Goal: Find specific page/section: Find specific page/section

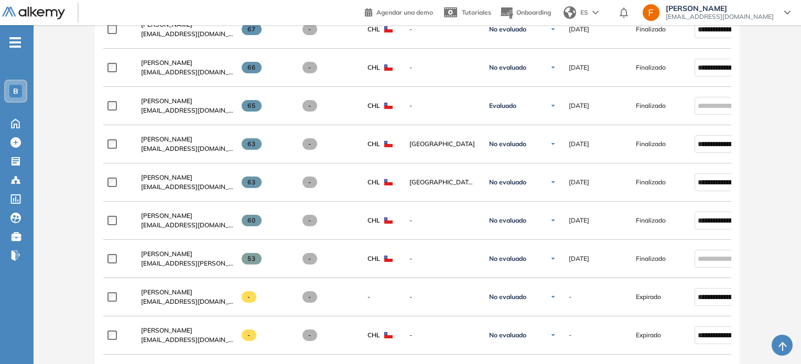
scroll to position [891, 0]
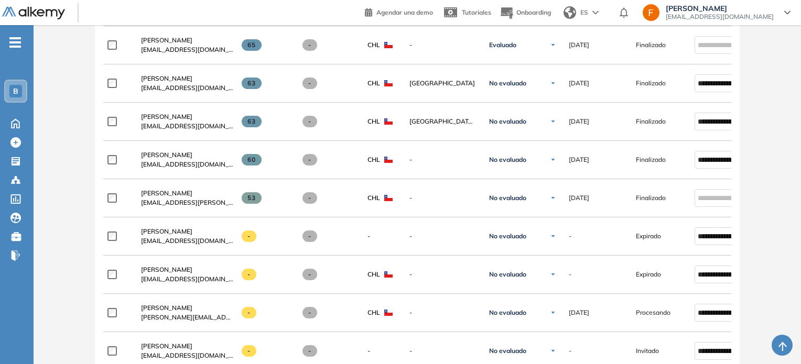
scroll to position [971, 0]
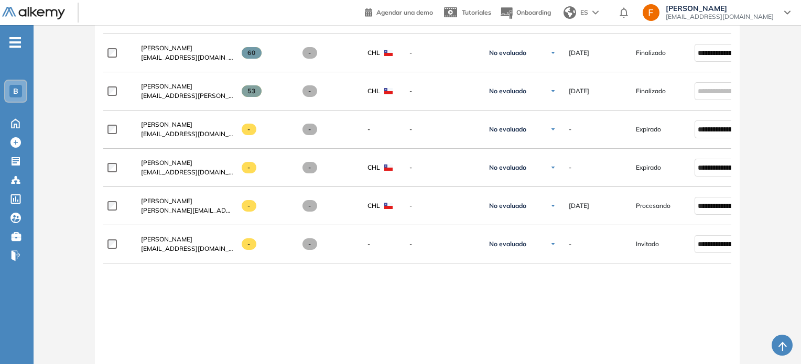
click at [777, 338] on button "button" at bounding box center [781, 345] width 21 height 21
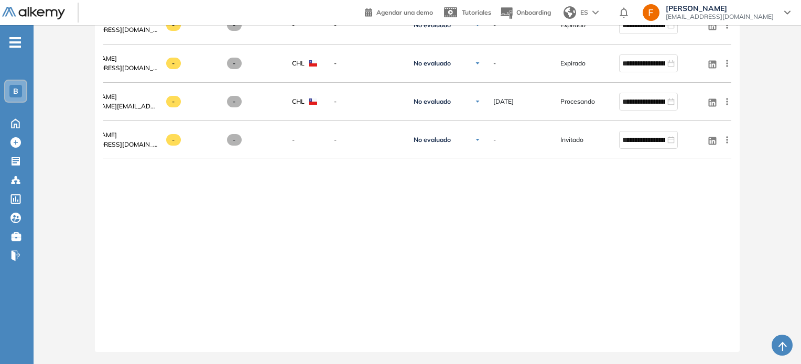
scroll to position [1081, 0]
drag, startPoint x: 367, startPoint y: 344, endPoint x: 277, endPoint y: 341, distance: 89.6
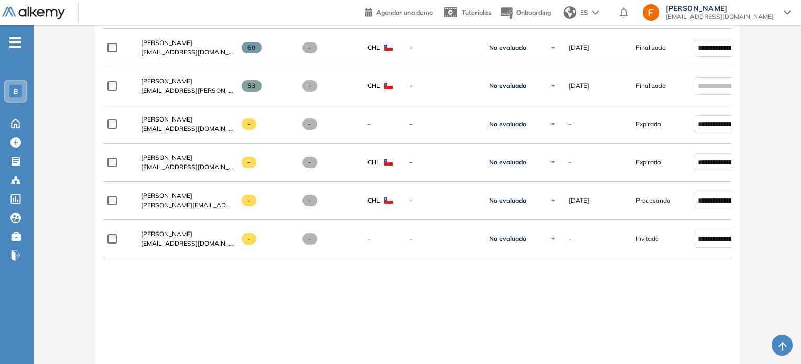
scroll to position [924, 0]
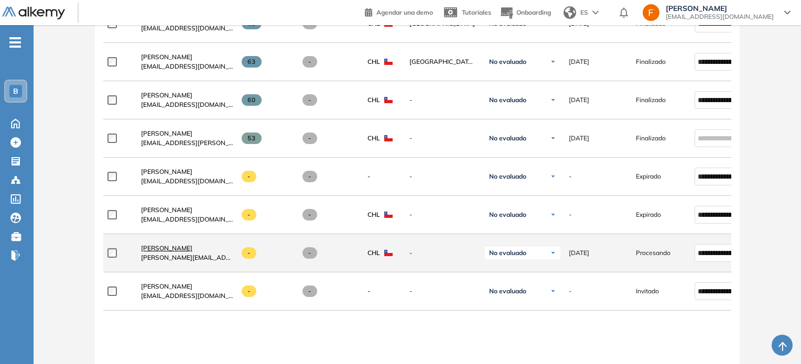
click at [161, 245] on span "[PERSON_NAME]" at bounding box center [166, 248] width 51 height 8
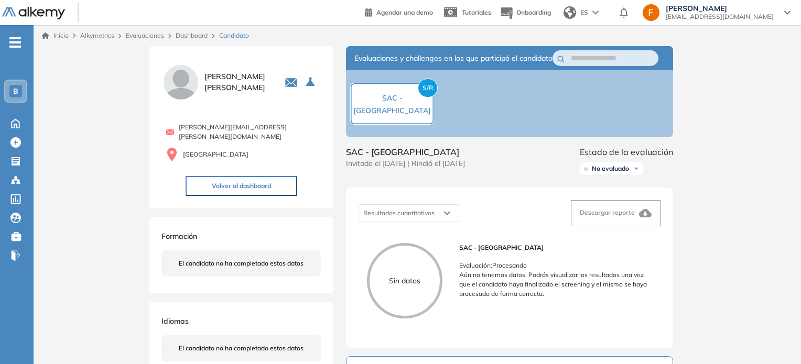
click at [726, 16] on span "[EMAIL_ADDRESS][DOMAIN_NAME]" at bounding box center [719, 17] width 108 height 8
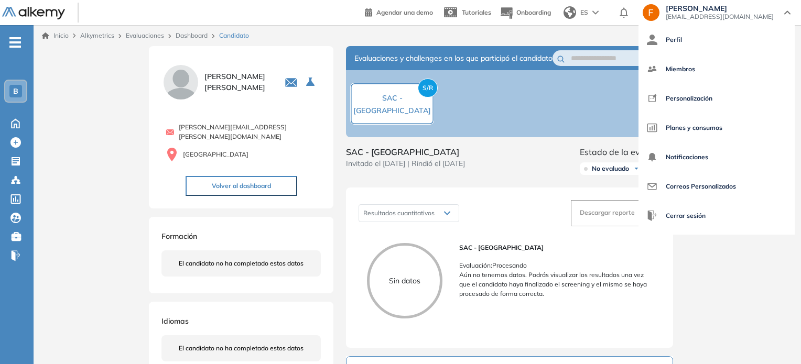
click at [670, 31] on div "Inicio Alkymetrics Evaluaciones Dashboard Candidato" at bounding box center [417, 35] width 750 height 9
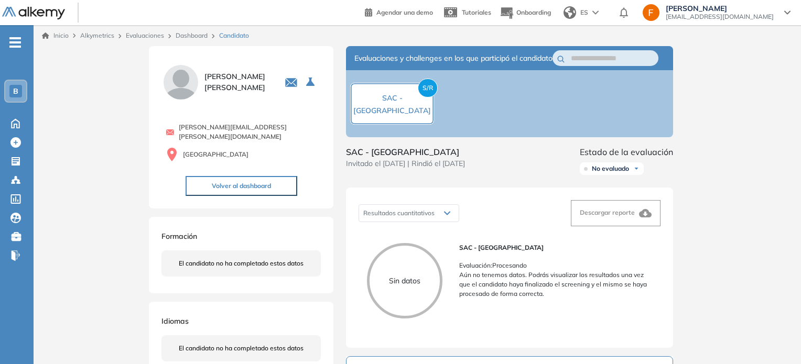
click at [56, 38] on link "Inicio" at bounding box center [55, 35] width 27 height 9
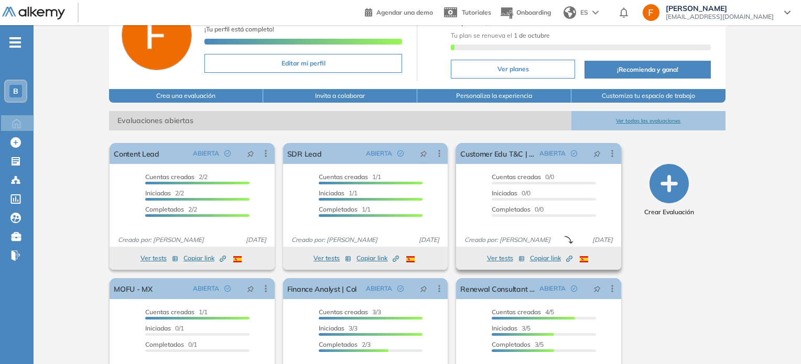
scroll to position [124, 0]
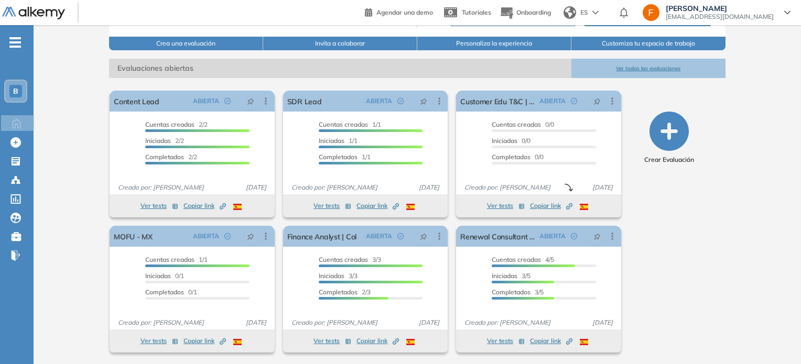
click at [661, 64] on button "Ver todas las evaluaciones" at bounding box center [648, 68] width 154 height 19
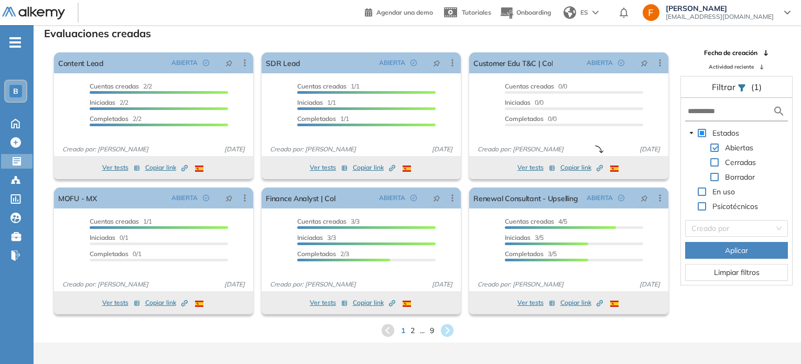
click at [414, 332] on div "1 2 ... 9" at bounding box center [417, 331] width 750 height 16
click at [413, 331] on span "2" at bounding box center [412, 330] width 5 height 12
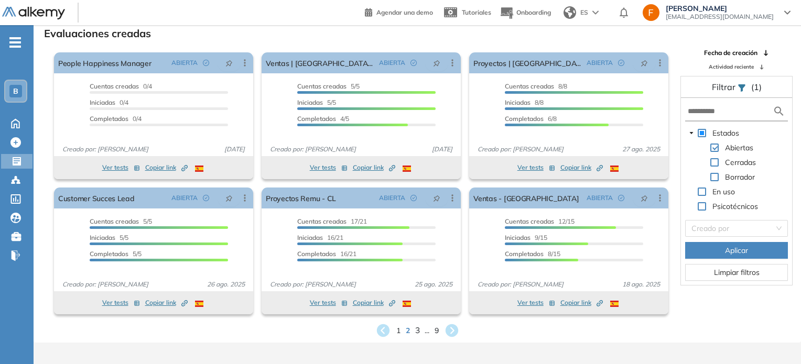
click at [417, 331] on span "3" at bounding box center [416, 330] width 5 height 12
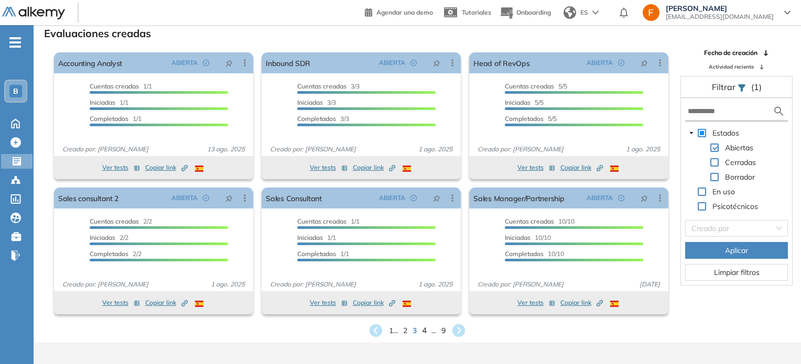
click at [424, 332] on span "4" at bounding box center [424, 330] width 5 height 12
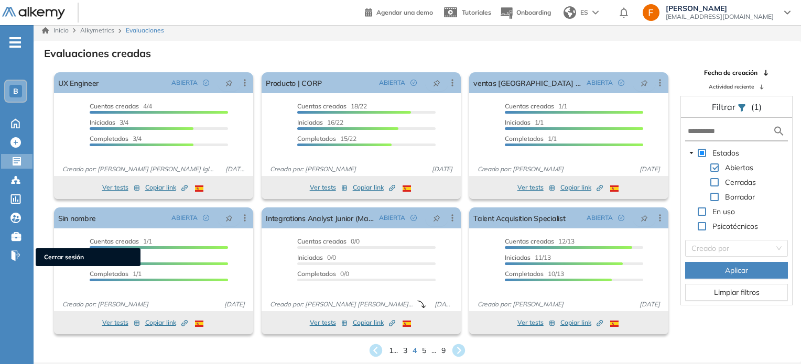
scroll to position [0, 0]
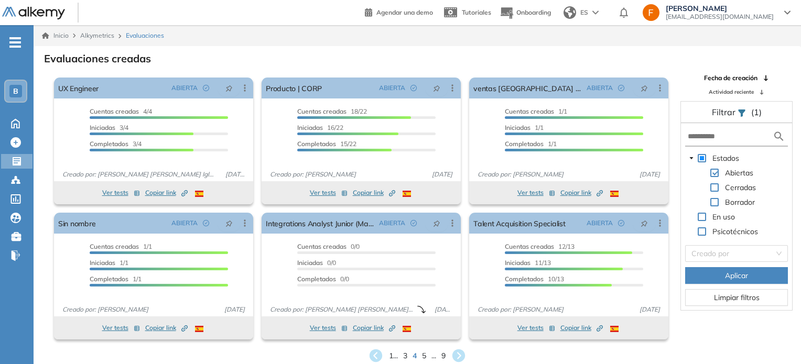
click at [743, 76] on span "Fecha de creación" at bounding box center [730, 77] width 53 height 9
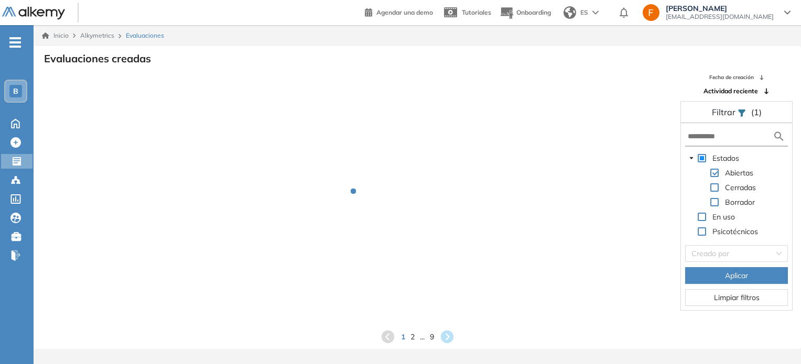
click at [743, 76] on span "Fecha de creación" at bounding box center [731, 77] width 45 height 8
click at [18, 134] on ul "B Home Home Crear Evaluación Crear Evaluación Evaluaciones Evaluaciones Candida…" at bounding box center [17, 153] width 34 height 223
click at [12, 125] on icon at bounding box center [16, 123] width 8 height 9
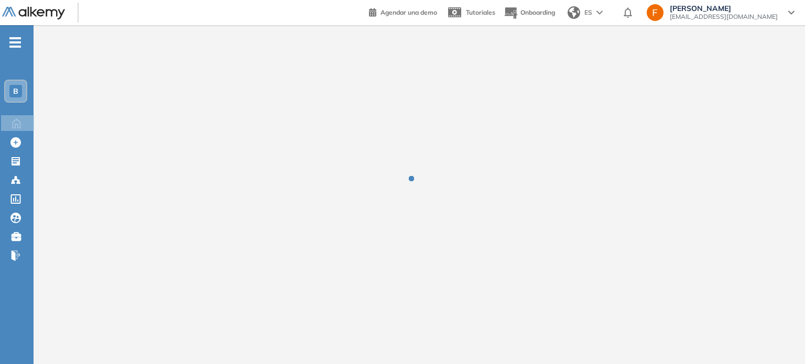
click at [18, 95] on div "B" at bounding box center [15, 91] width 13 height 13
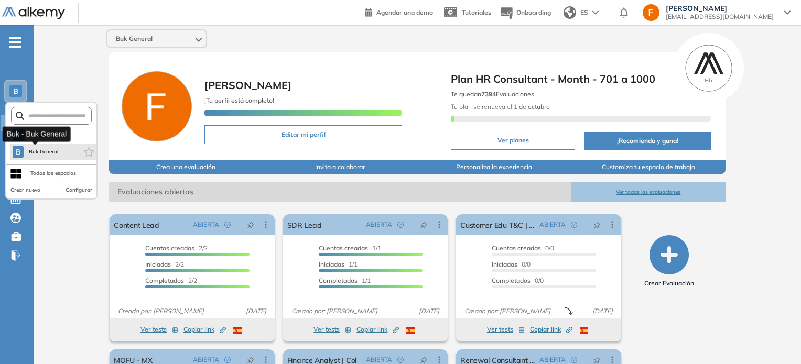
click at [51, 157] on button "B Buk General" at bounding box center [36, 152] width 46 height 13
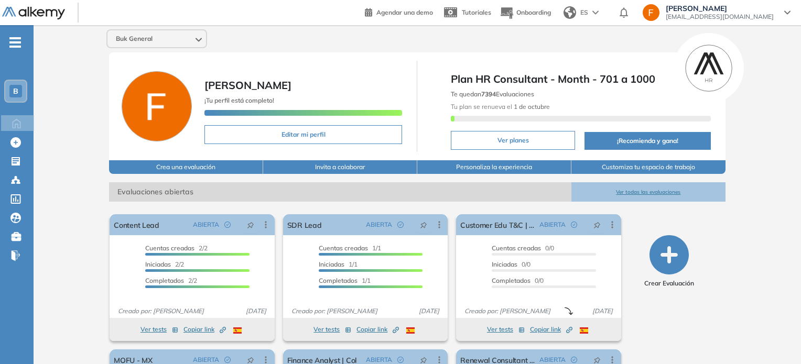
click at [246, 37] on div "Buk General" at bounding box center [417, 38] width 630 height 19
click at [207, 35] on div "Buk General" at bounding box center [417, 38] width 630 height 19
click at [202, 35] on div "Buk General" at bounding box center [156, 38] width 98 height 17
click at [246, 45] on div "Buk General T Tu espacio Fra... B Buk General Todos los espacios Crear nuevo Co…" at bounding box center [417, 38] width 630 height 19
click at [96, 43] on div "Buk General Francisca Cerda ¡Tu perfil está completo! Editar mi perfil Plan HR …" at bounding box center [417, 257] width 767 height 464
